Goal: Task Accomplishment & Management: Use online tool/utility

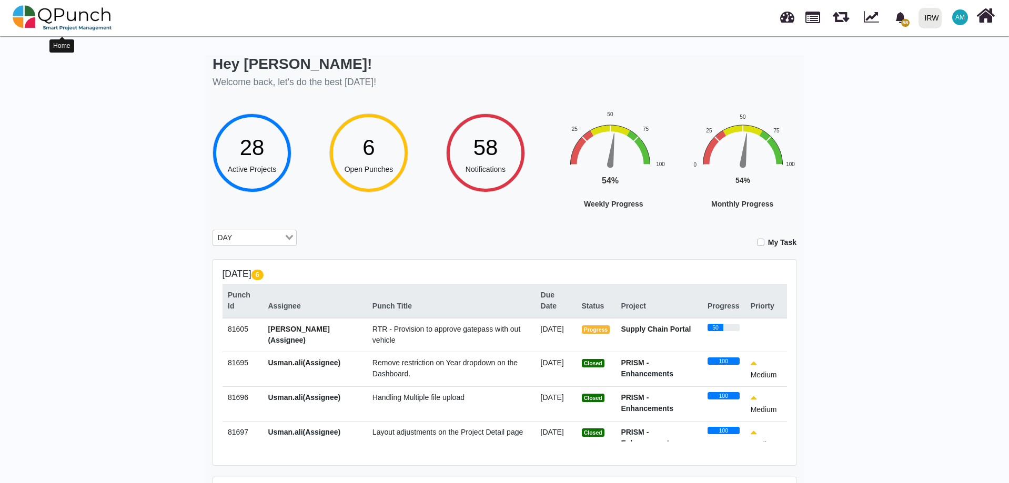
click at [45, 16] on img at bounding box center [62, 18] width 99 height 32
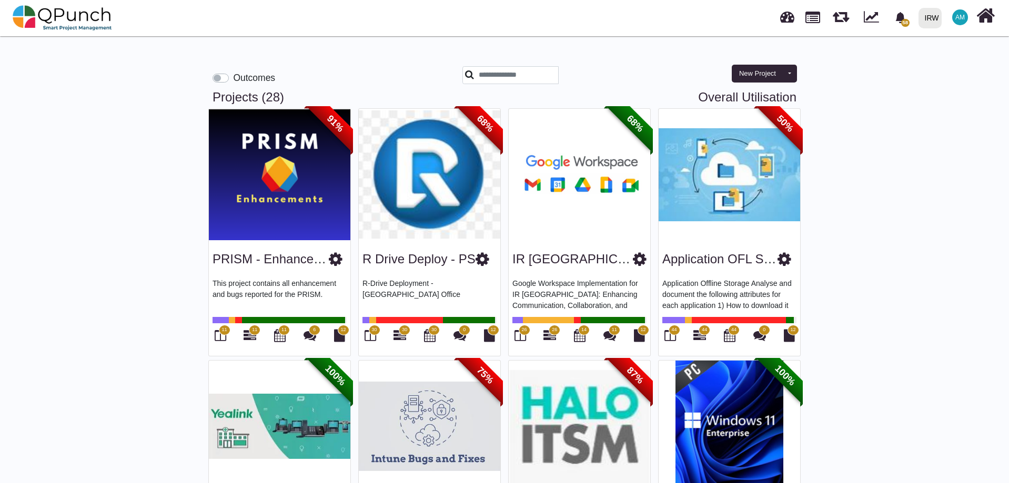
click at [259, 178] on img at bounding box center [280, 175] width 142 height 132
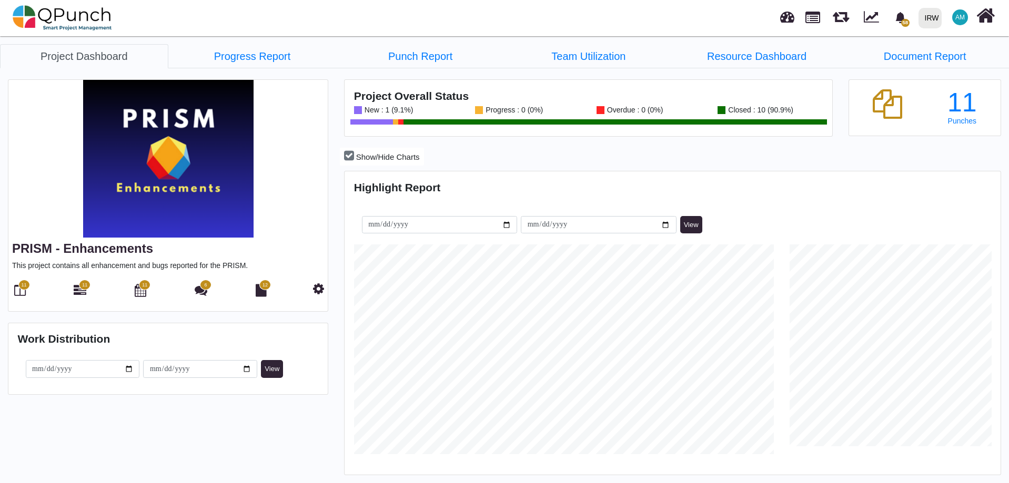
scroll to position [290, 653]
click at [19, 291] on icon at bounding box center [20, 290] width 12 height 13
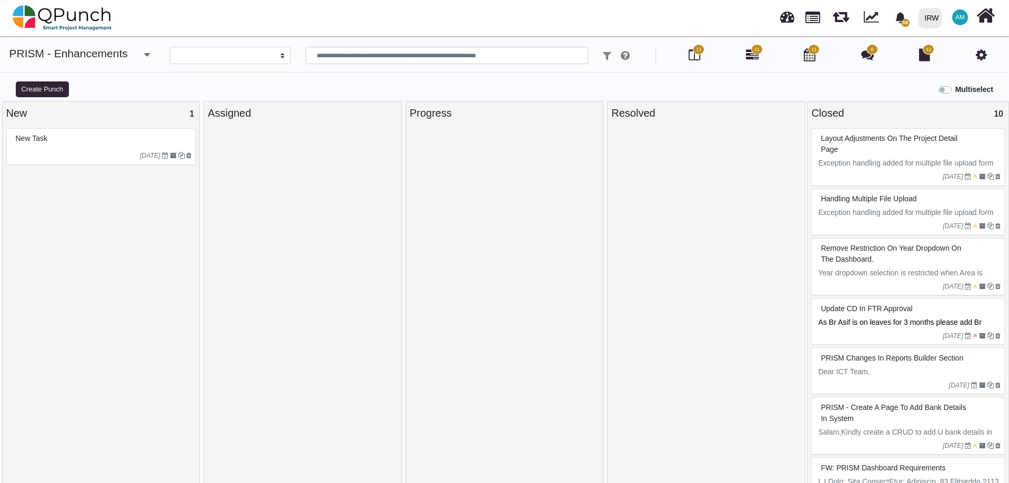
select select
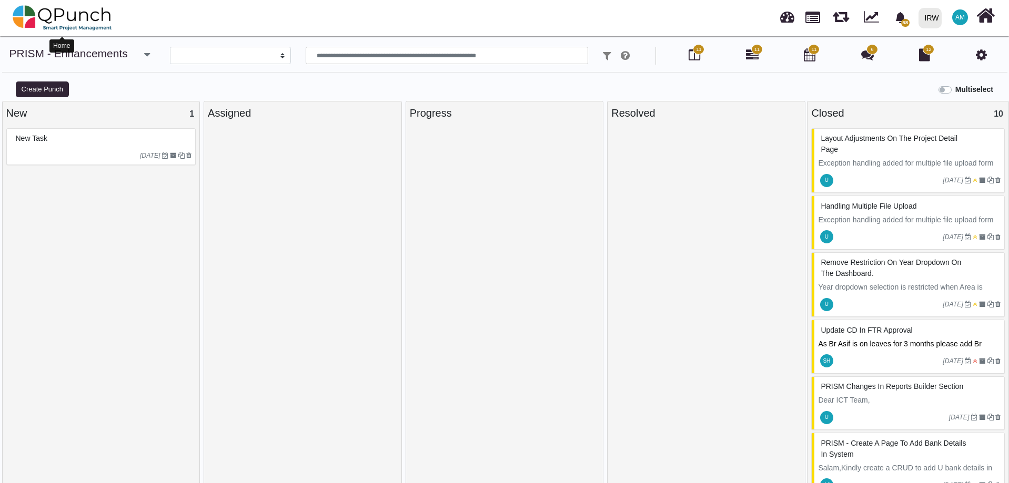
click at [45, 18] on img at bounding box center [62, 18] width 99 height 32
